Goal: Task Accomplishment & Management: Manage account settings

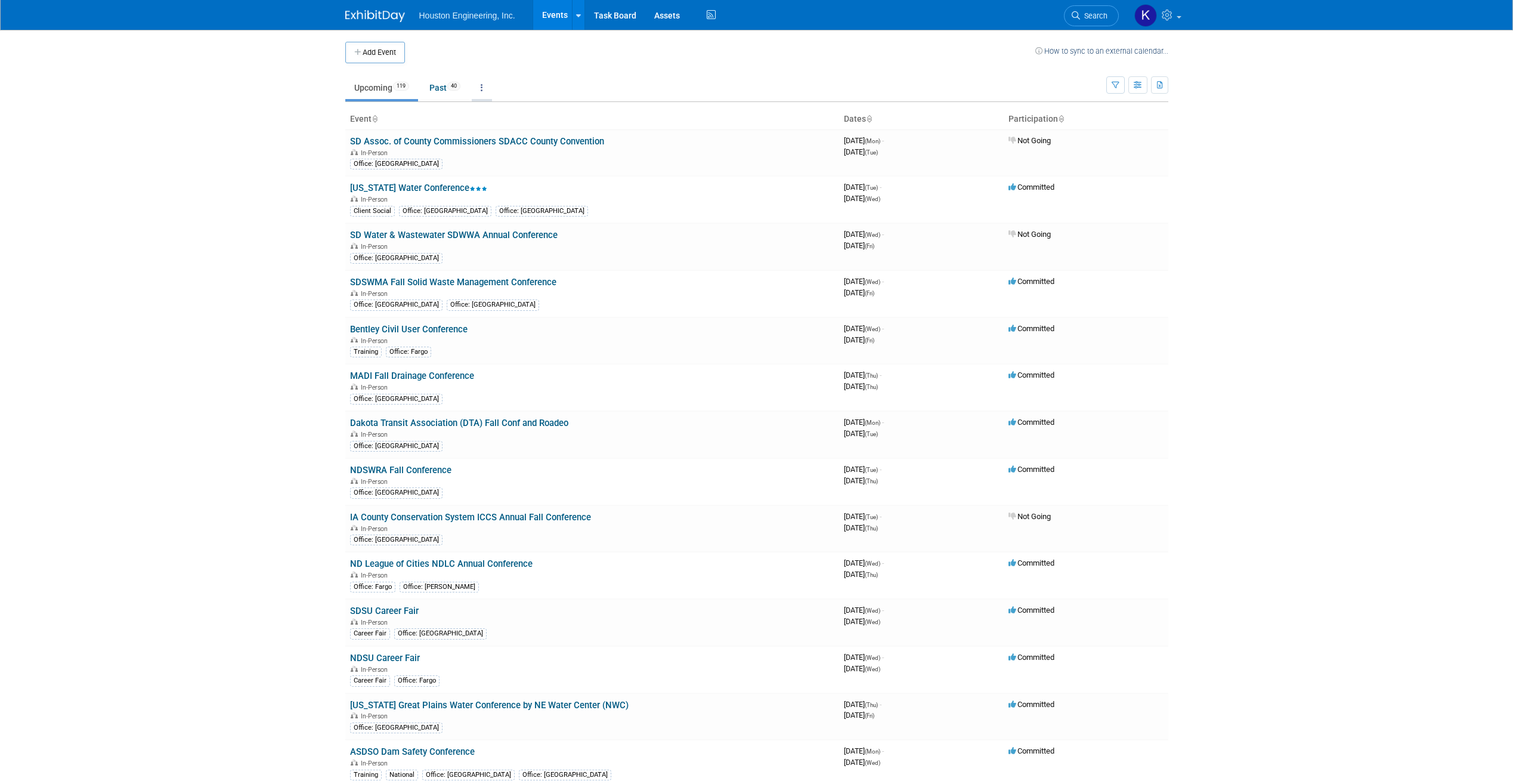
click at [481, 84] on link at bounding box center [481, 87] width 20 height 23
click at [538, 61] on td at bounding box center [720, 53] width 630 height 22
click at [609, 17] on link "Task Board" at bounding box center [615, 15] width 60 height 30
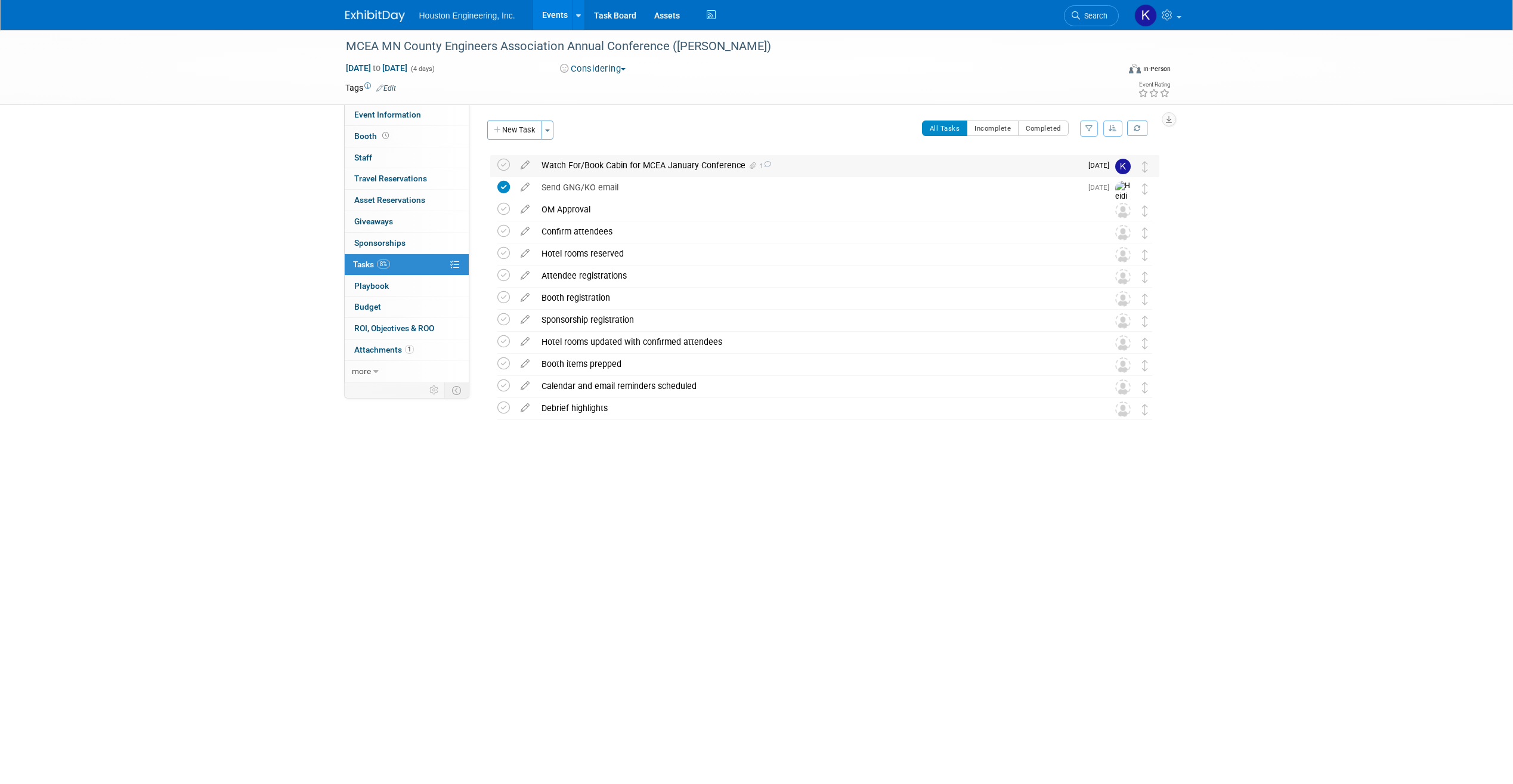
click at [593, 159] on div "Watch For/Book Cabin for MCEA January Conference 1" at bounding box center [808, 165] width 546 height 20
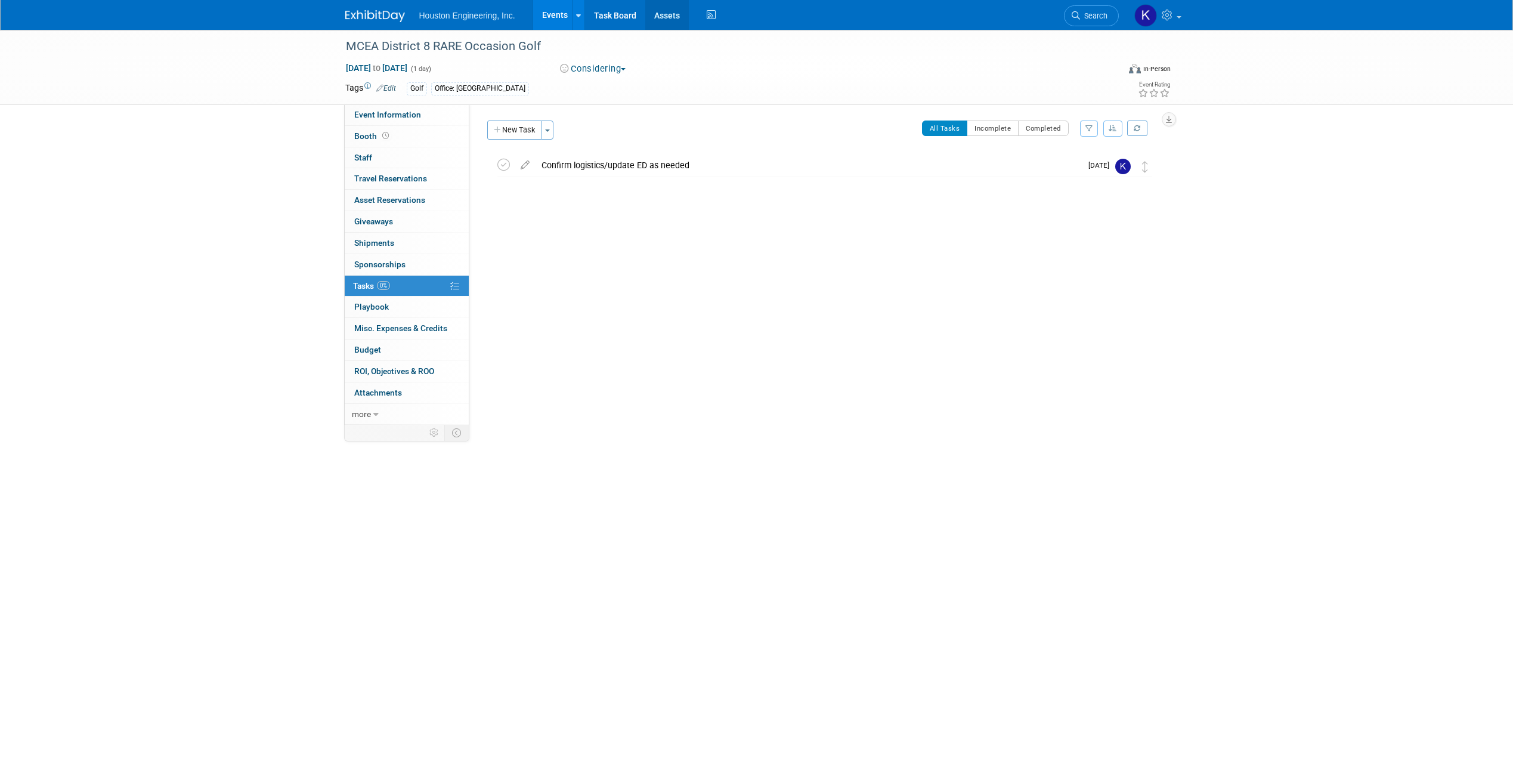
click at [660, 8] on link "Assets" at bounding box center [667, 15] width 43 height 30
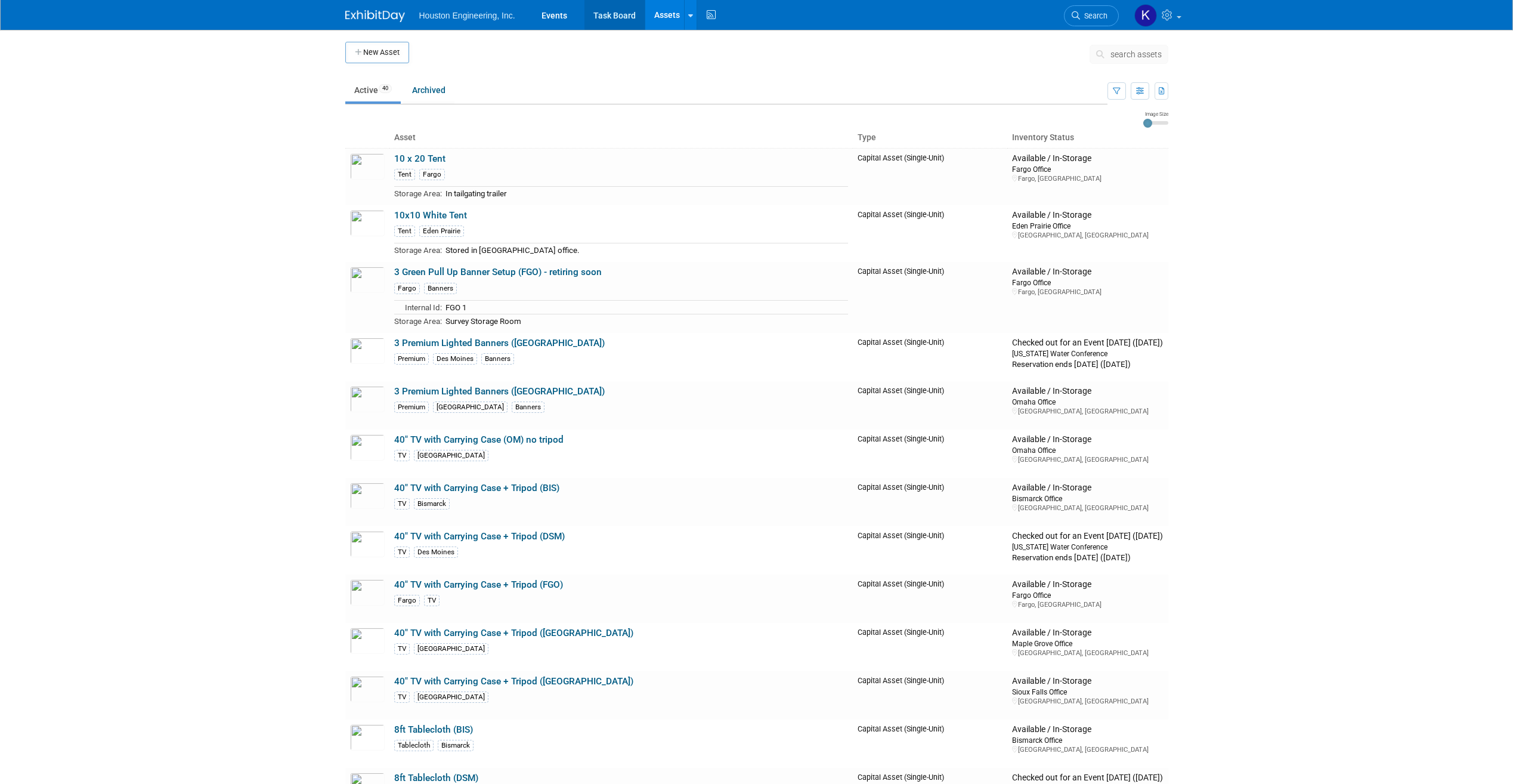
click at [609, 18] on link "Task Board" at bounding box center [614, 15] width 60 height 30
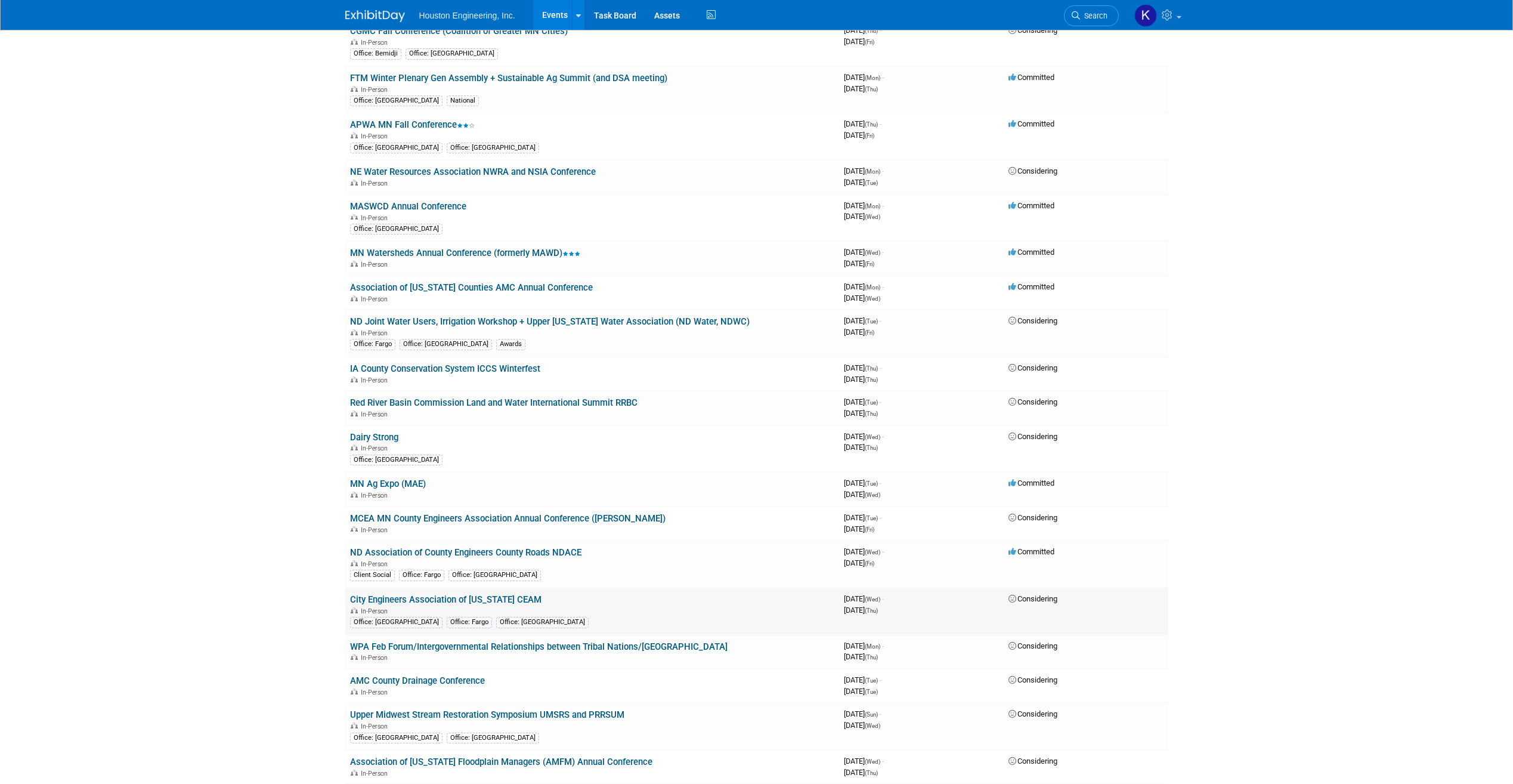
scroll to position [2445, 0]
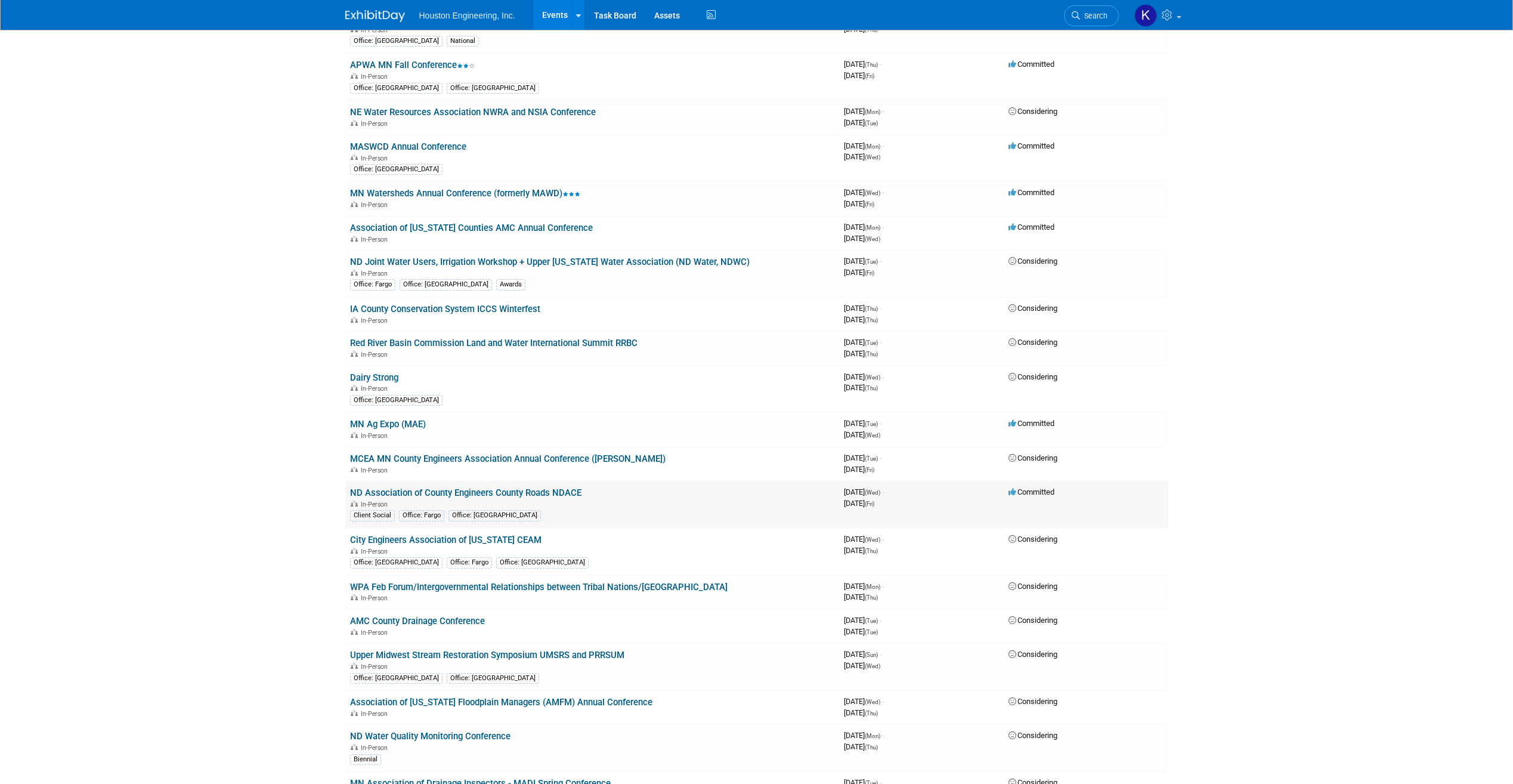
click at [531, 489] on link "ND Association of County Engineers County Roads NDACE" at bounding box center [466, 492] width 232 height 11
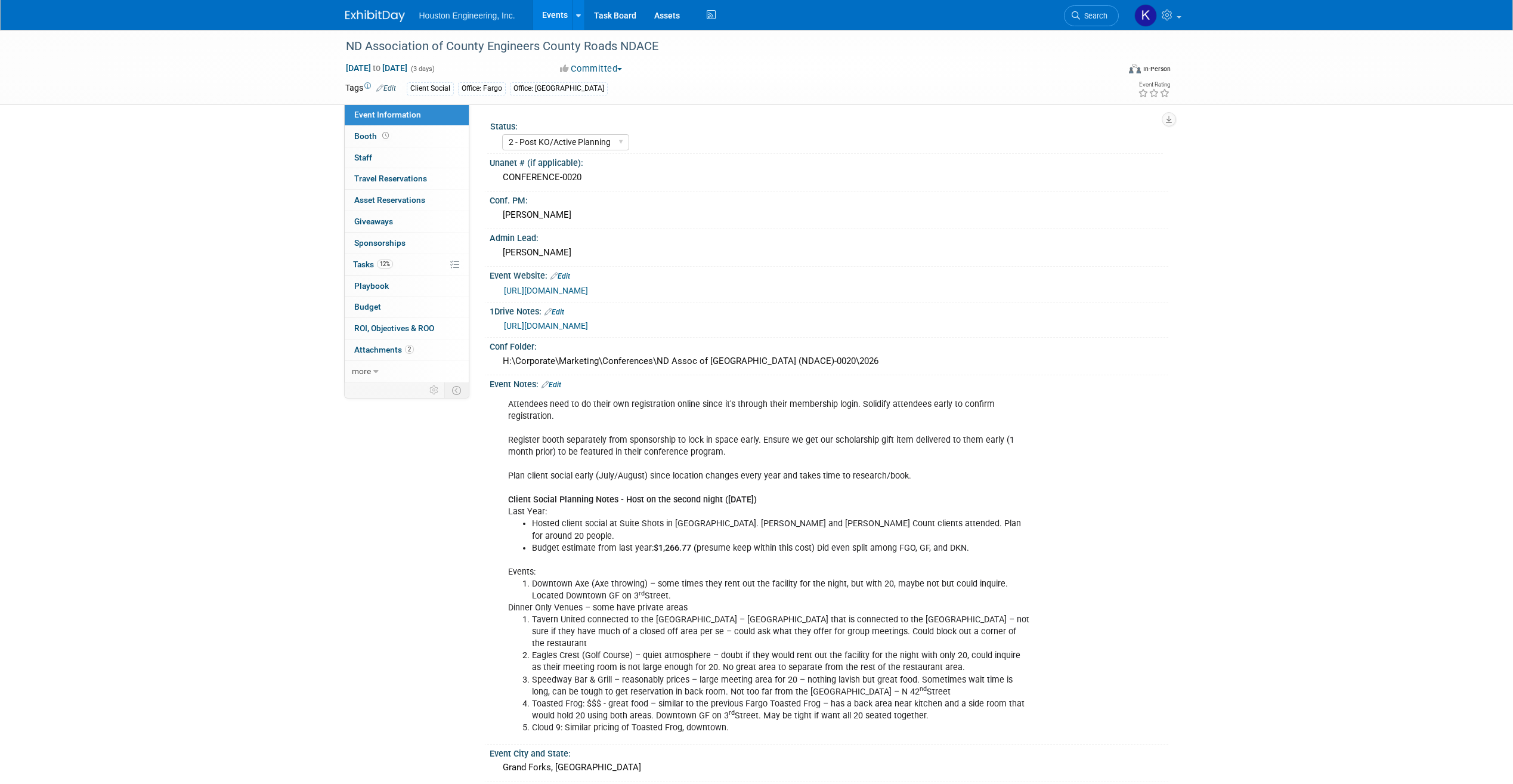
select select "2 - Post KO/Active Planning"
select select "Transportation"
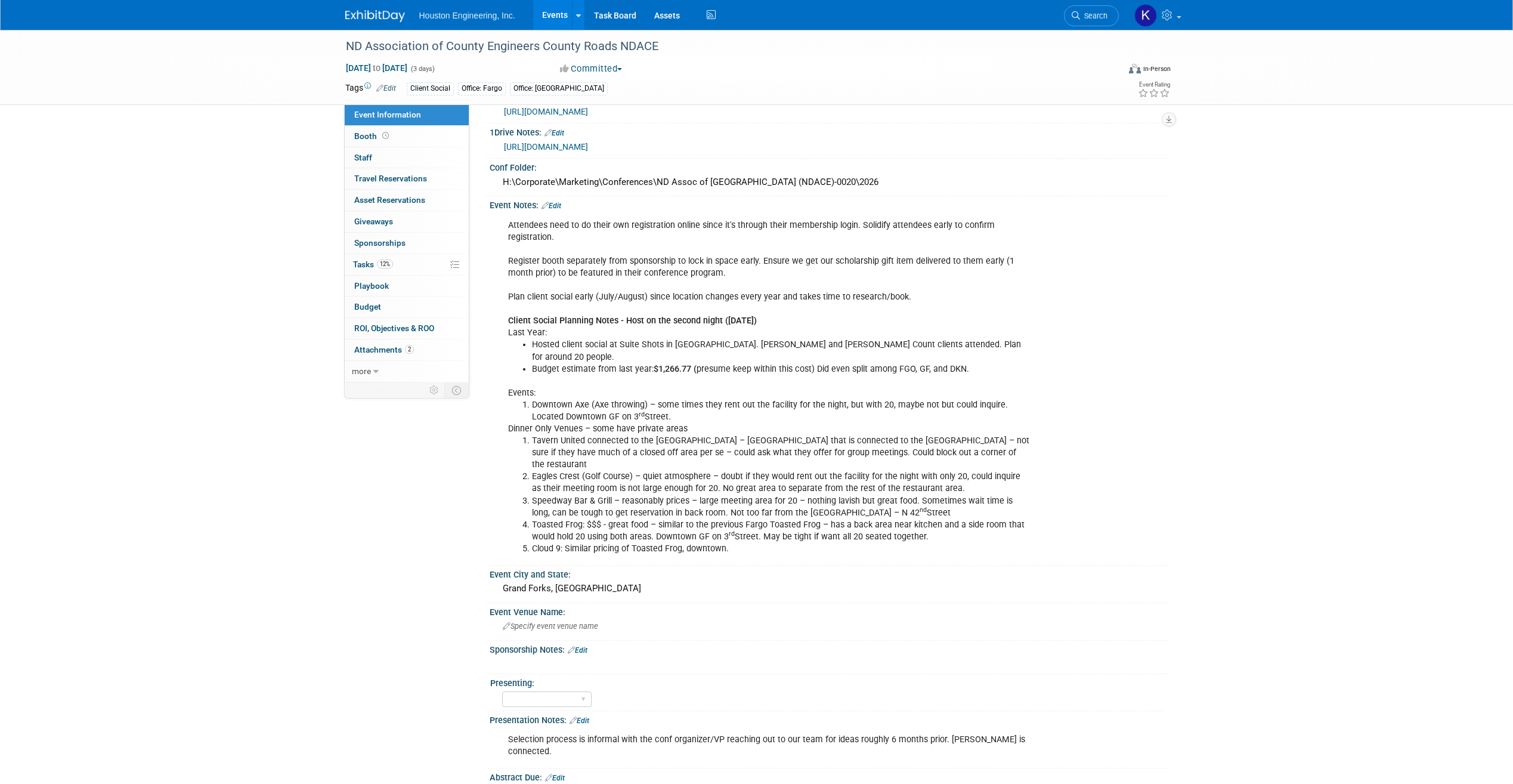
scroll to position [120, 0]
